Goal: Information Seeking & Learning: Find specific fact

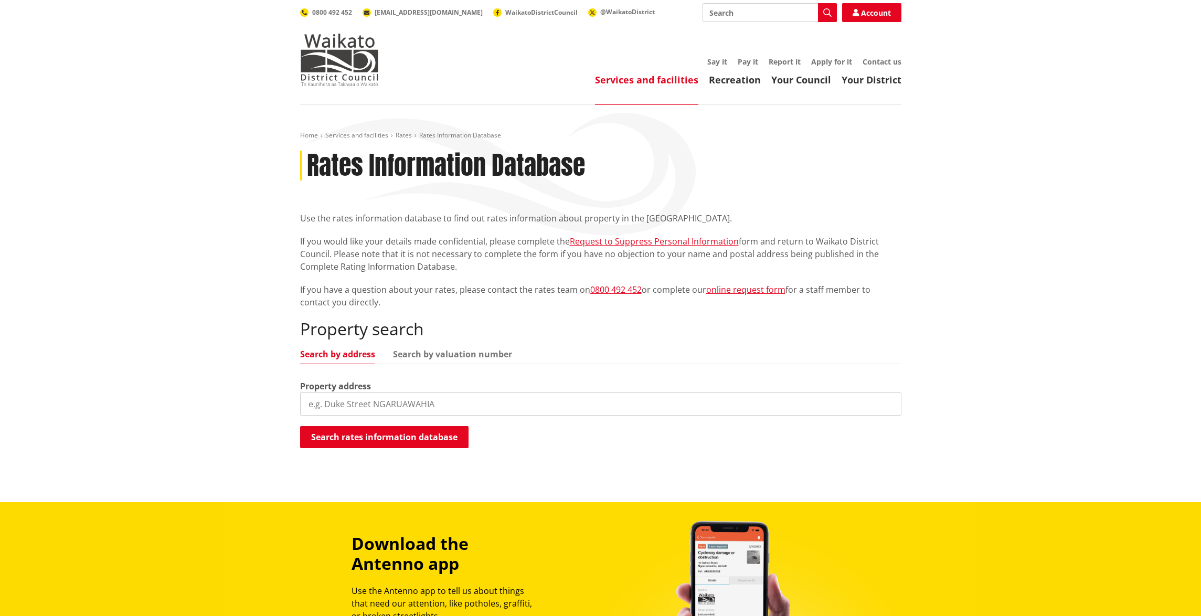
click at [592, 405] on input "search" at bounding box center [601, 404] width 602 height 23
type input "[STREET_ADDRESS][PERSON_NAME]"
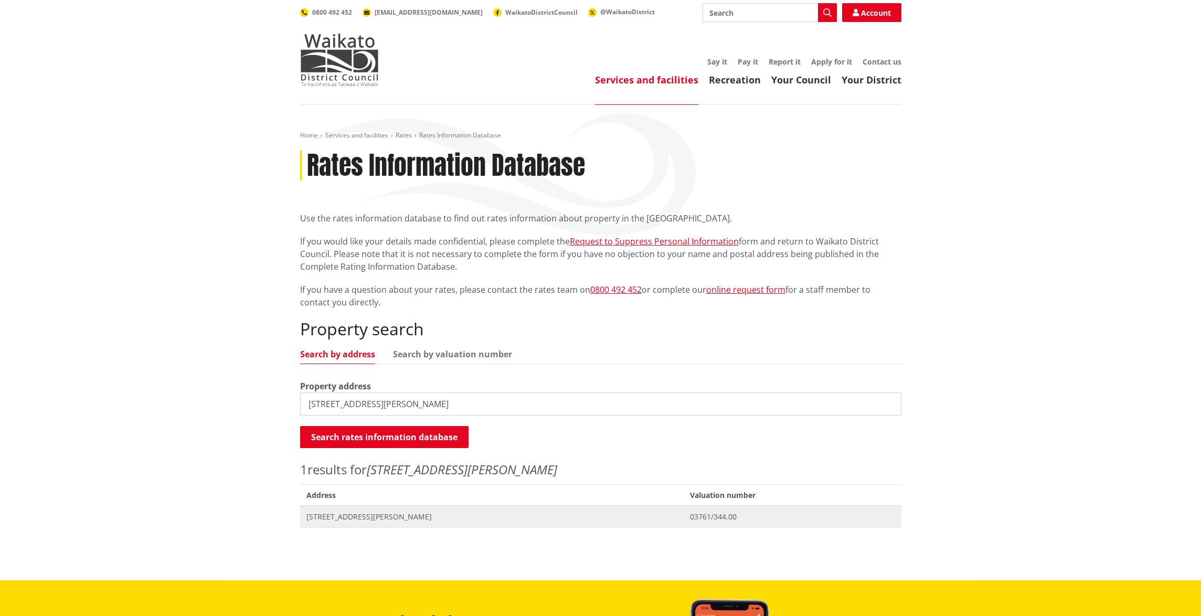
click at [382, 516] on span "[STREET_ADDRESS][PERSON_NAME]" at bounding box center [493, 517] width 372 height 10
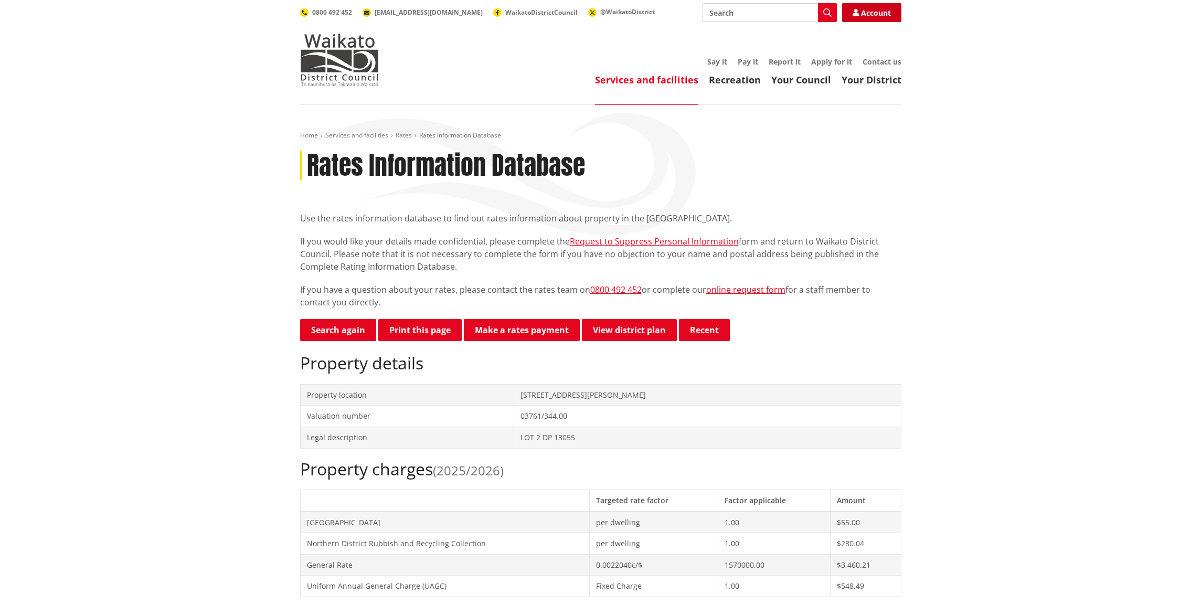
click at [879, 15] on link "Account" at bounding box center [871, 12] width 59 height 19
